Goal: Check status: Verify the current state of an ongoing process or item

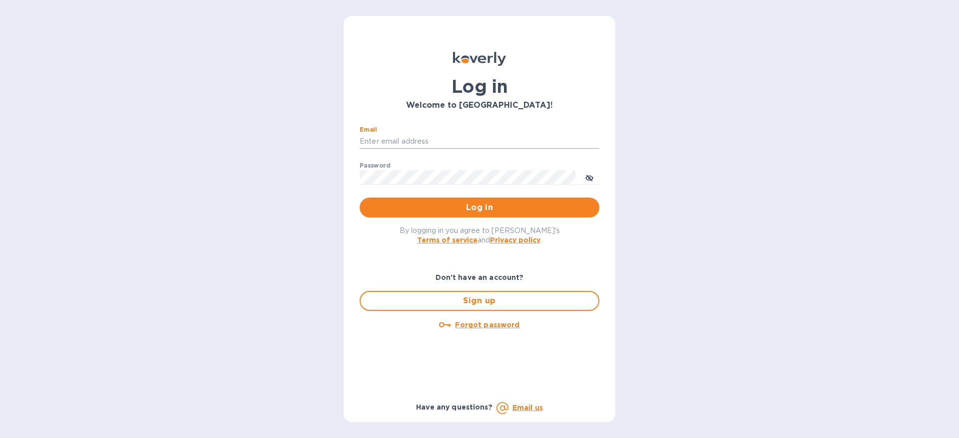
click at [397, 138] on input "Email" at bounding box center [479, 141] width 240 height 15
type input "paul@gotipsy.com"
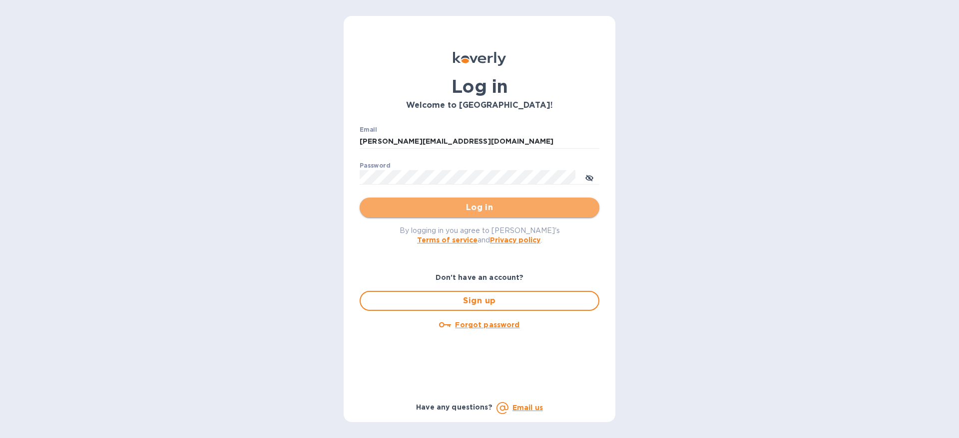
click at [478, 208] on span "Log in" at bounding box center [479, 208] width 224 height 12
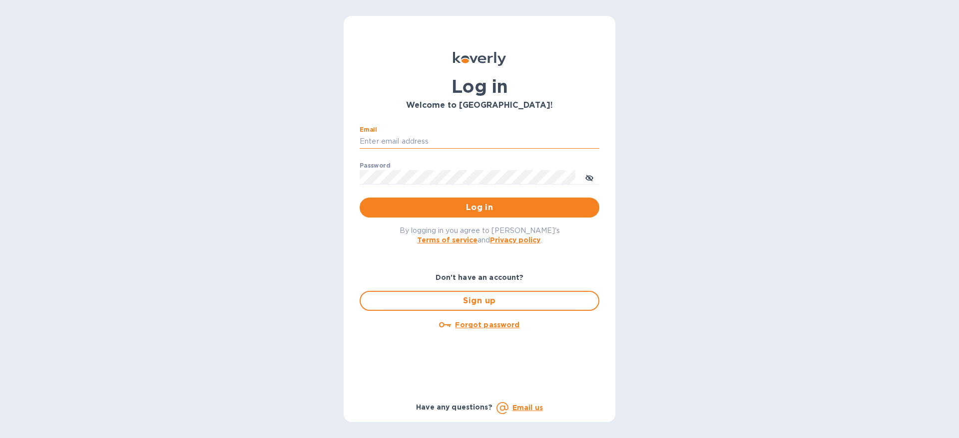
click at [397, 141] on input "Email" at bounding box center [479, 141] width 240 height 15
type input "paul@gotipsy.com"
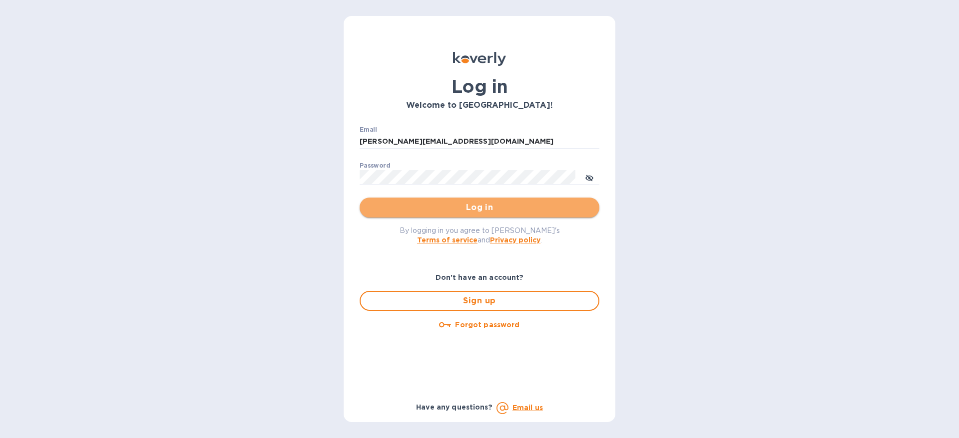
click at [480, 209] on span "Log in" at bounding box center [479, 208] width 224 height 12
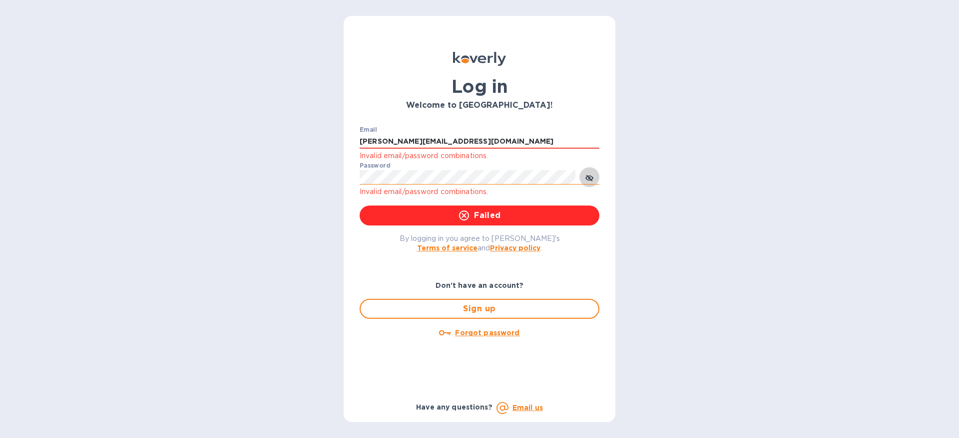
click at [591, 178] on icon "toggle password visibility" at bounding box center [589, 178] width 8 height 8
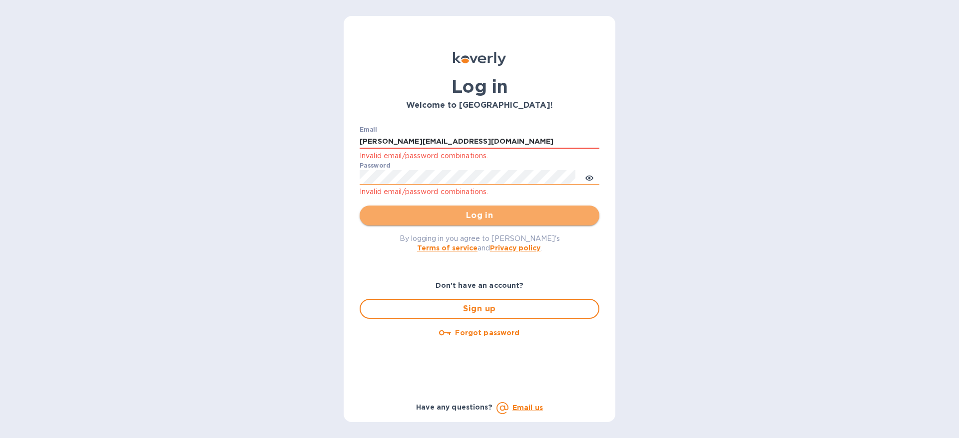
click at [484, 215] on span "Log in" at bounding box center [479, 216] width 224 height 12
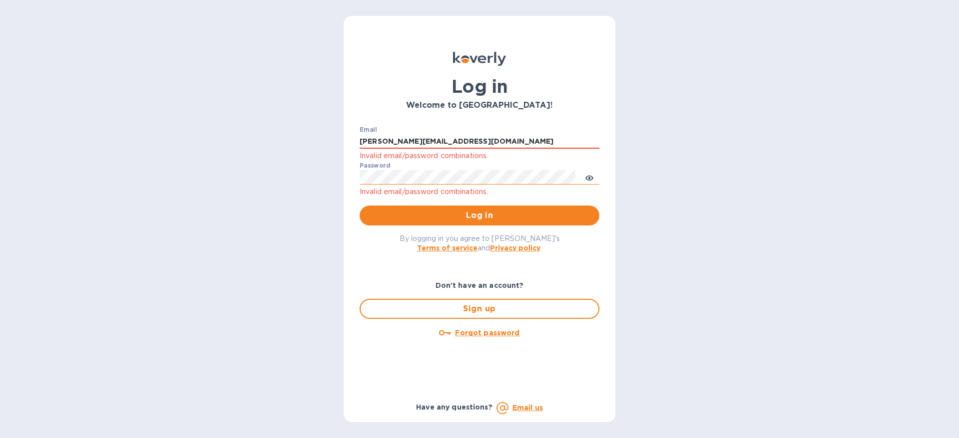
click at [480, 334] on u "Forgot password" at bounding box center [487, 333] width 64 height 8
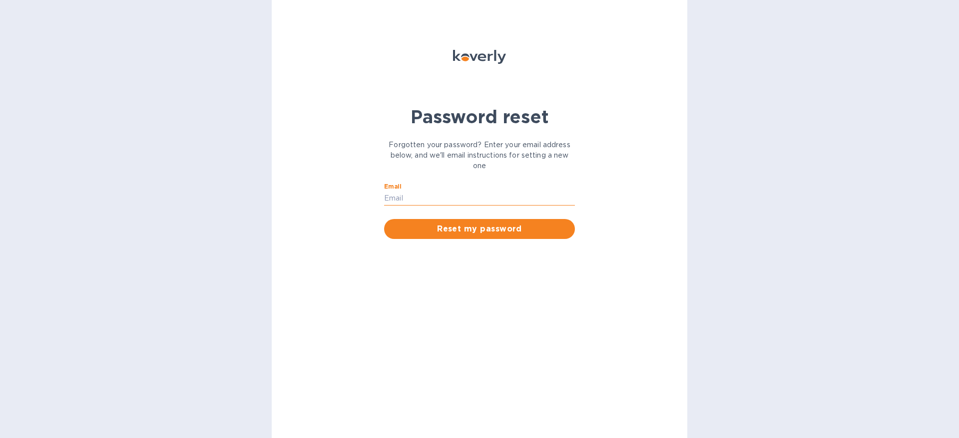
click at [408, 200] on input "Email" at bounding box center [479, 198] width 191 height 15
type input "paul@gotipsy.com"
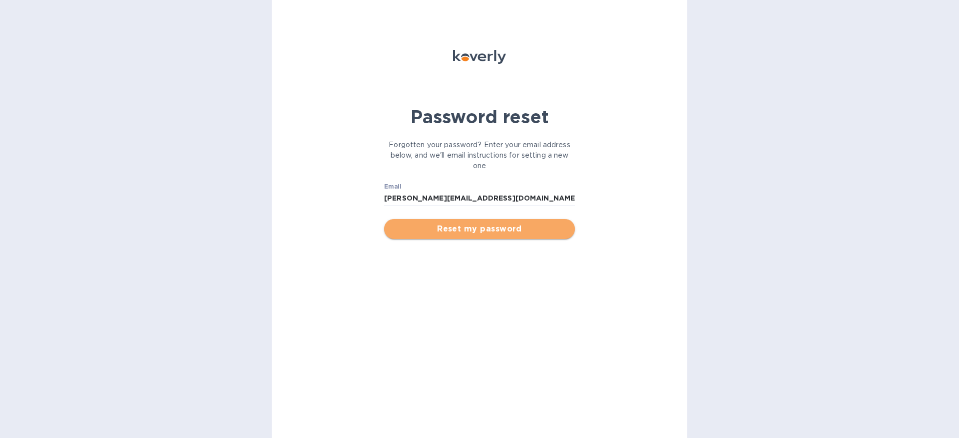
click at [487, 232] on span "Reset my password" at bounding box center [479, 229] width 175 height 12
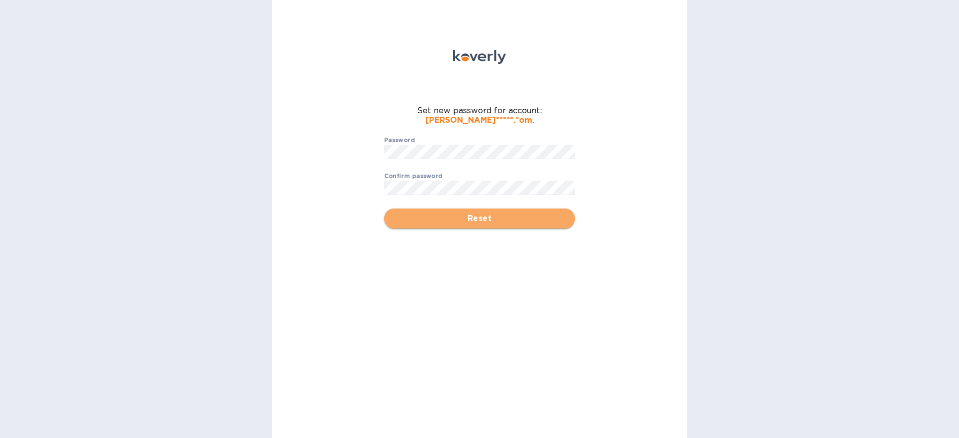
click at [478, 221] on span "Reset" at bounding box center [479, 219] width 175 height 12
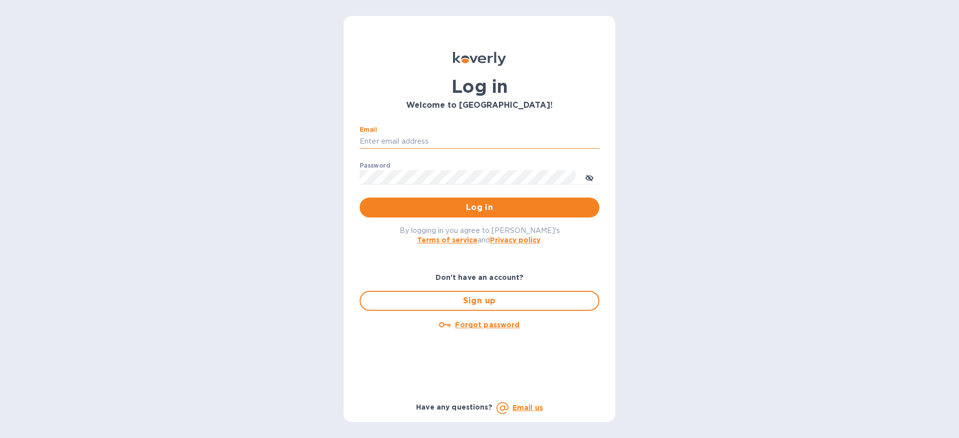
click at [424, 138] on input "Email" at bounding box center [479, 141] width 240 height 15
type input "paul@gotipsy.com"
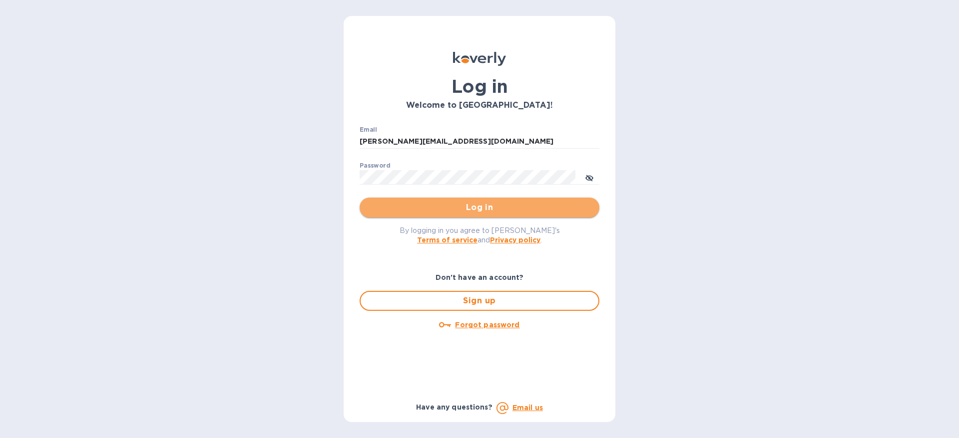
click at [482, 207] on span "Log in" at bounding box center [479, 208] width 224 height 12
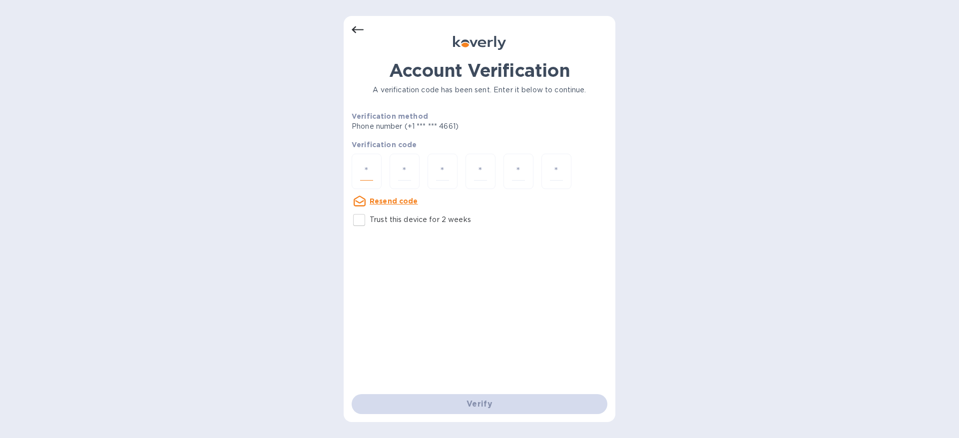
click at [369, 175] on input "number" at bounding box center [366, 171] width 13 height 18
type input "6"
type input "9"
type input "5"
type input "4"
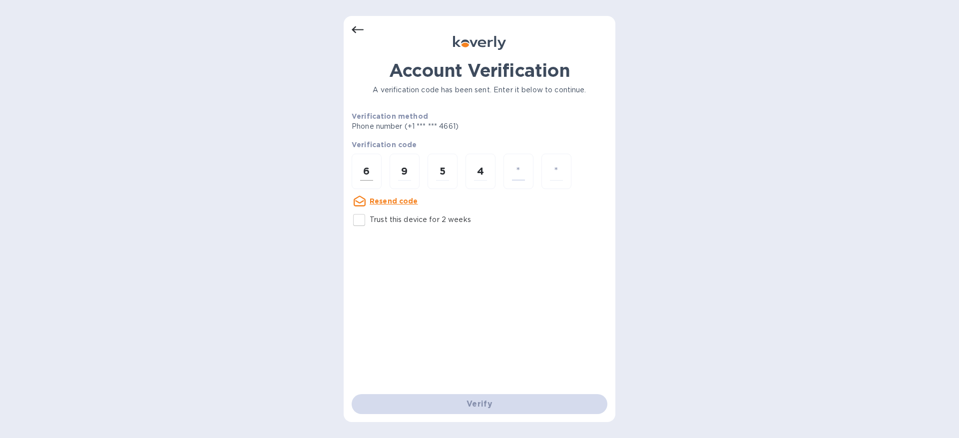
type input "8"
type input "5"
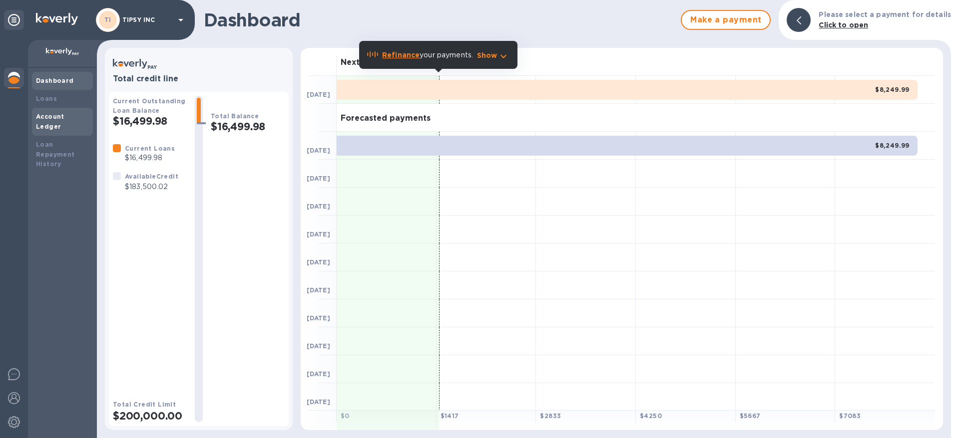
click at [58, 117] on b "Account Ledger" at bounding box center [50, 121] width 28 height 17
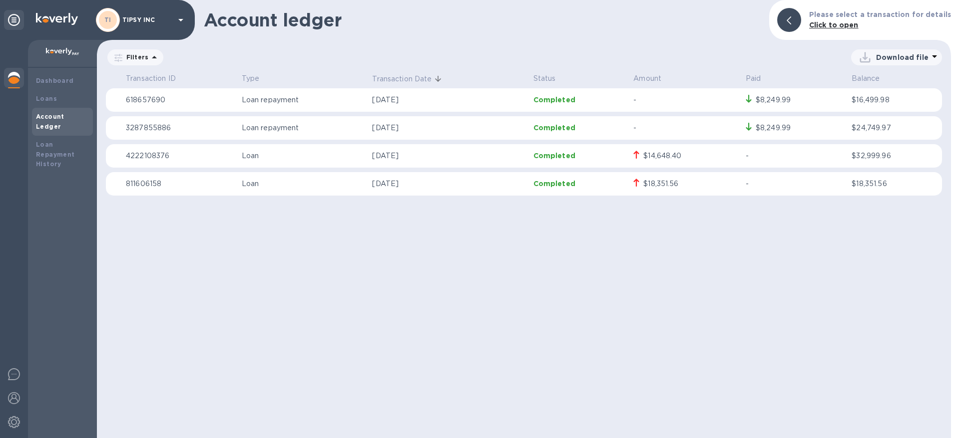
click at [143, 155] on p "4222108376" at bounding box center [180, 156] width 108 height 10
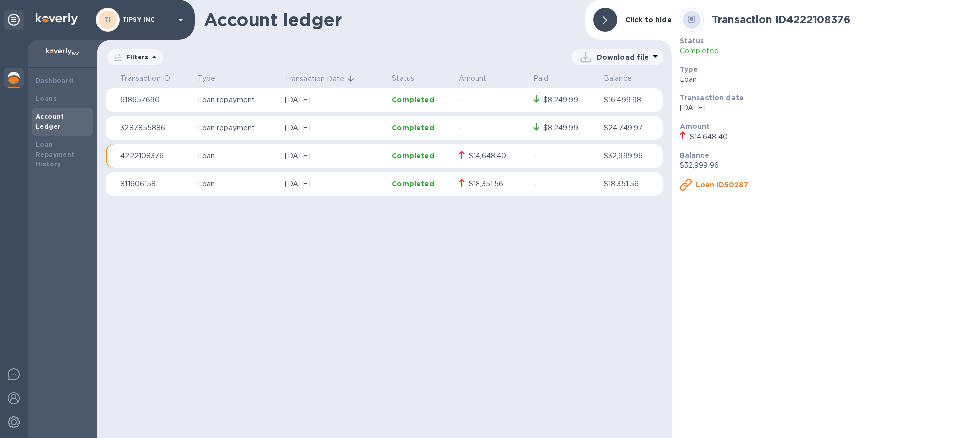
click at [712, 186] on u "Loan ID50287" at bounding box center [721, 185] width 53 height 8
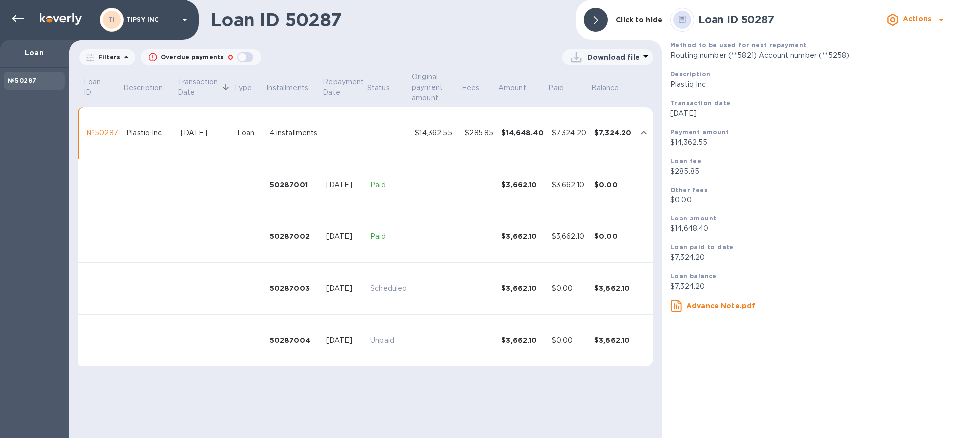
click at [718, 306] on u "Advance Note.pdf" at bounding box center [720, 306] width 69 height 8
click at [40, 54] on p "Loan" at bounding box center [34, 53] width 53 height 10
click at [141, 20] on p "TIPSY INC" at bounding box center [151, 19] width 50 height 7
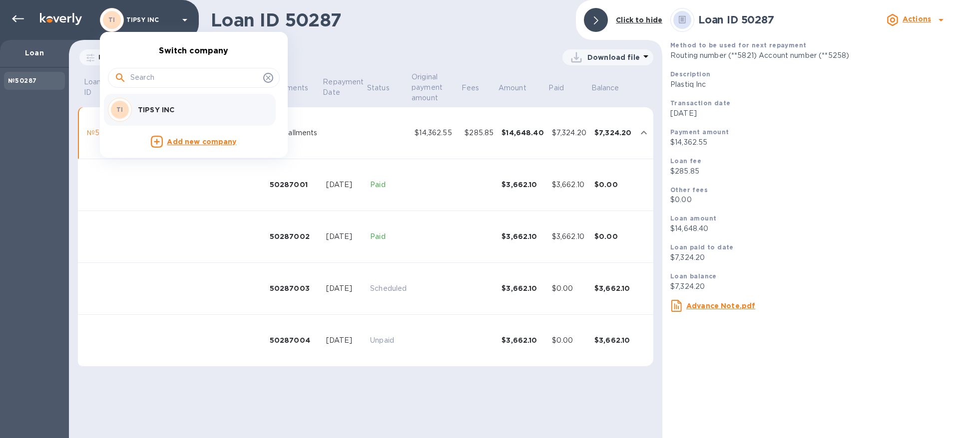
click at [43, 54] on div at bounding box center [479, 219] width 959 height 438
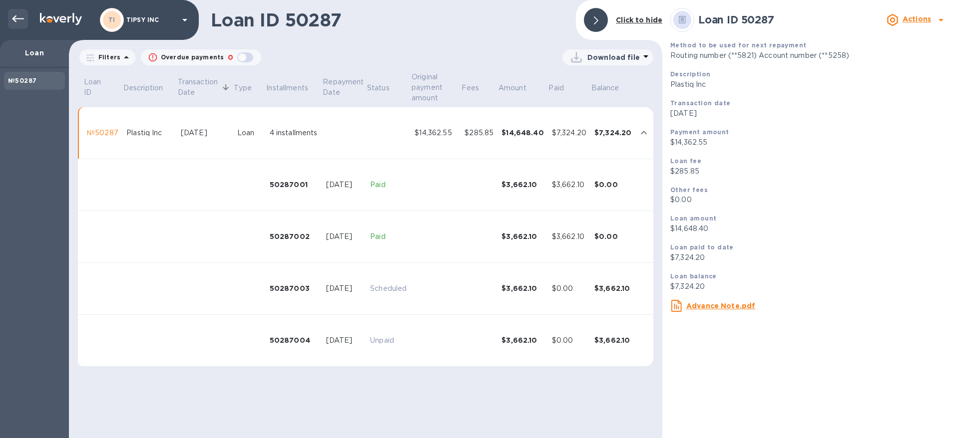
click at [18, 17] on icon at bounding box center [18, 19] width 12 height 12
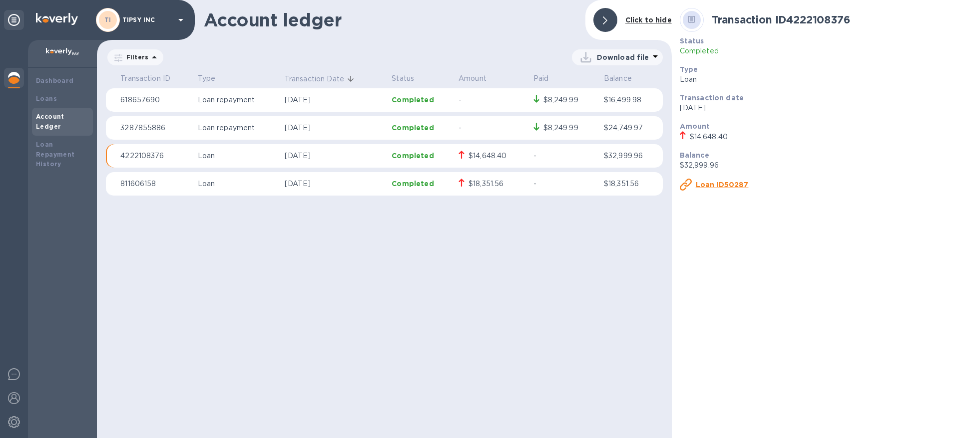
click at [145, 183] on p "811606158" at bounding box center [154, 184] width 69 height 10
click at [142, 184] on p "811606158" at bounding box center [154, 184] width 69 height 10
click at [495, 183] on div "$18,351.56" at bounding box center [485, 184] width 35 height 10
click at [482, 183] on div "$18,351.56" at bounding box center [485, 184] width 35 height 10
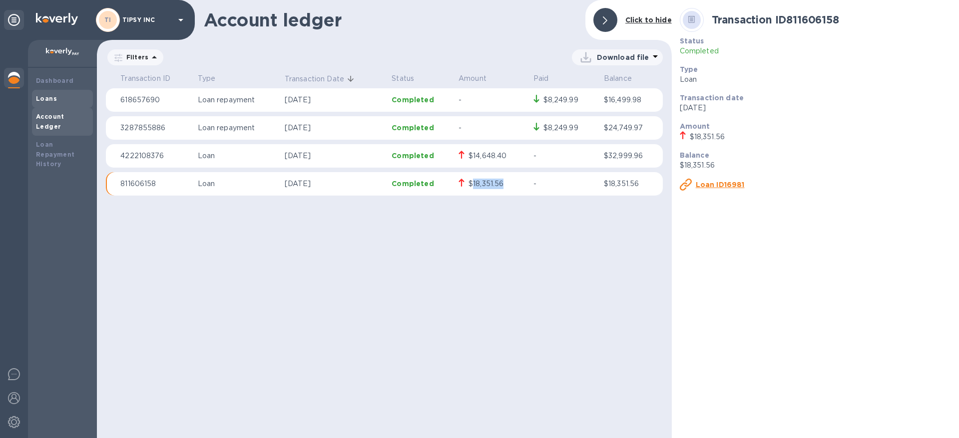
click at [56, 98] on div "Loans" at bounding box center [62, 99] width 53 height 10
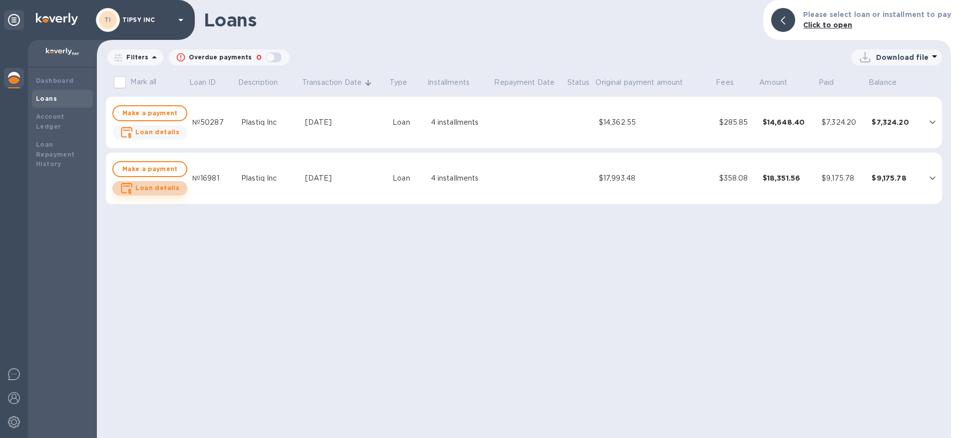
click at [154, 188] on b "Loan details" at bounding box center [157, 187] width 44 height 7
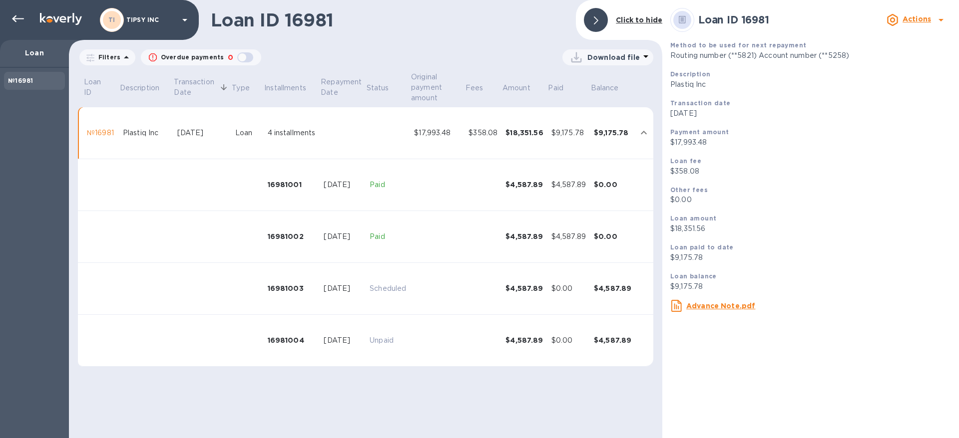
click at [940, 20] on icon at bounding box center [940, 20] width 5 height 2
click at [531, 21] on div at bounding box center [479, 219] width 959 height 438
